Goal: Use online tool/utility: Use online tool/utility

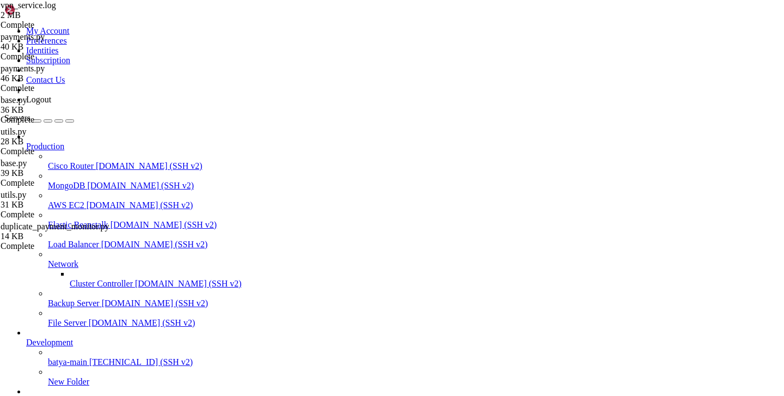
scroll to position [8, 0]
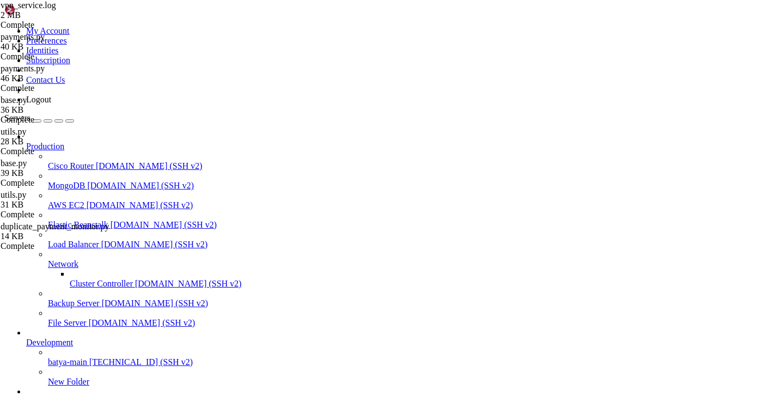
type input "/var/service/vpn-no-yk"
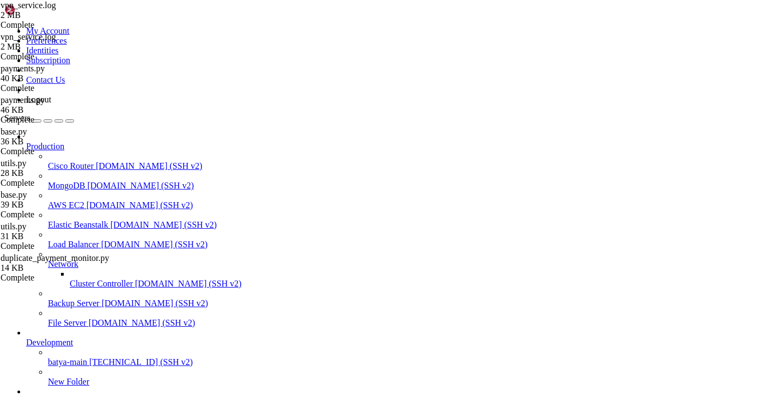
scroll to position [344, 0]
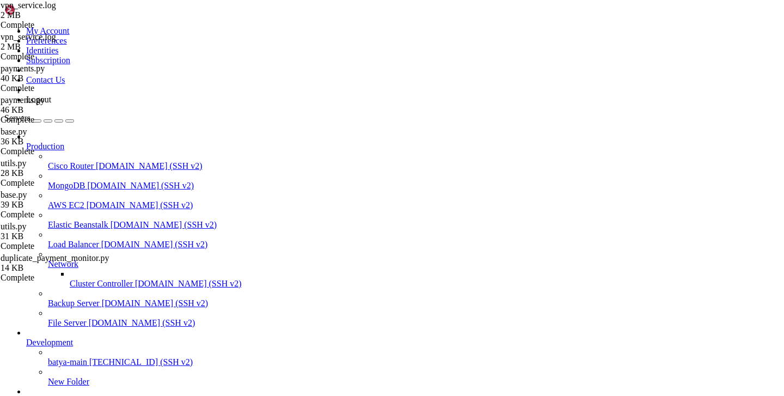
drag, startPoint x: 129, startPoint y: 953, endPoint x: 257, endPoint y: 956, distance: 128.6
copy x-row "duplicate_payment_monitor.py"
